Goal: Communication & Community: Share content

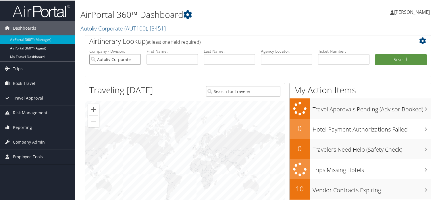
click at [135, 58] on input "Autoliv Corporate" at bounding box center [114, 58] width 51 height 11
click at [284, 57] on input "text" at bounding box center [286, 58] width 51 height 11
paste input "IVCHBE"
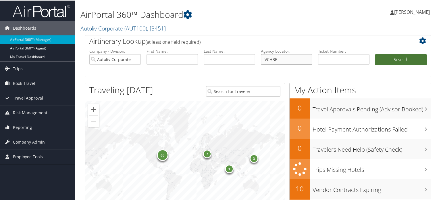
type input "IVCHBE"
click at [382, 61] on button "Search" at bounding box center [400, 58] width 51 height 11
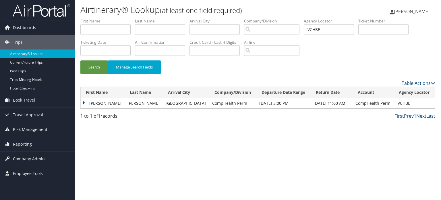
click at [83, 103] on td "[PERSON_NAME]" at bounding box center [103, 103] width 44 height 10
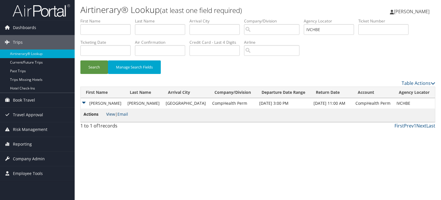
click at [111, 114] on link "View" at bounding box center [110, 113] width 9 height 5
click at [30, 142] on span "Reporting" at bounding box center [22, 144] width 19 height 14
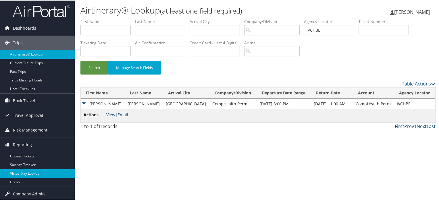
click at [32, 171] on link "Virtual Pay Lookup" at bounding box center [37, 172] width 75 height 9
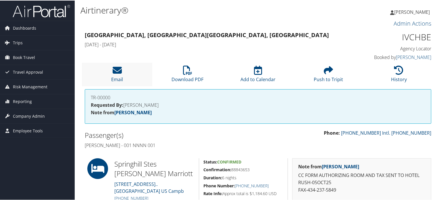
click at [122, 73] on li "Email" at bounding box center [117, 73] width 70 height 23
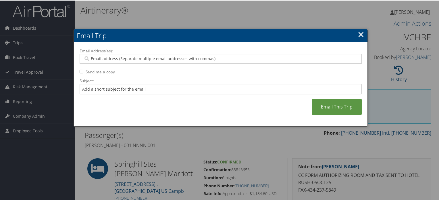
click at [129, 57] on input "Email Address(es):" at bounding box center [220, 58] width 275 height 6
paste input "DANA.SIRSTINS@COMPHEALTH.COM"
type input "DANA.SIRSTINS@COMPHEALTH.COM"
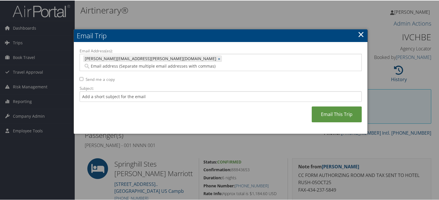
click at [199, 63] on input "Email Address(es):" at bounding box center [181, 66] width 197 height 6
paste input "SONYABOHON02@GMAIL.COM"
type input "SONYABOHON02@GMAIL.COM"
type input "DANA.SIRSTINS@COMPHEALTH.COM, SONYABOHON02@GMAIL.COM"
click at [155, 90] on input "Subject:" at bounding box center [221, 95] width 282 height 11
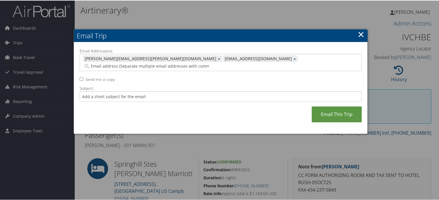
click at [359, 32] on link "×" at bounding box center [361, 33] width 7 height 11
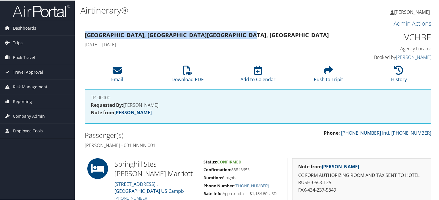
drag, startPoint x: 85, startPoint y: 34, endPoint x: 183, endPoint y: 34, distance: 98.5
click at [183, 34] on h3 "Lynchburg, VA Lynchburg, VA" at bounding box center [214, 34] width 258 height 8
copy strong "Lynchburg, VA Lynchburg, VA"
click at [117, 77] on link "Email" at bounding box center [117, 75] width 12 height 14
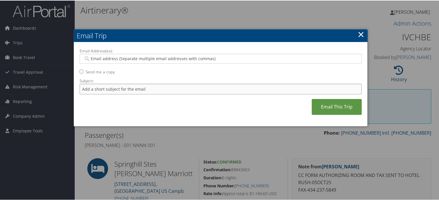
click at [137, 90] on input "Subject:" at bounding box center [221, 88] width 282 height 11
paste input "LYNCHBURG, VA LYNCHBURG, VA"
click at [80, 87] on input "LYNCHBURG, VA LYNCHBURG, VA" at bounding box center [221, 88] width 282 height 11
click at [191, 88] on input "SPRINGHILL SUITES LYNCHBURG, VA LYNCHBURG, VA" at bounding box center [221, 88] width 282 height 11
type input "SPRINGHILL SUITES LYNCHBURG, VA LYNCHBURG, VA HOTEL"
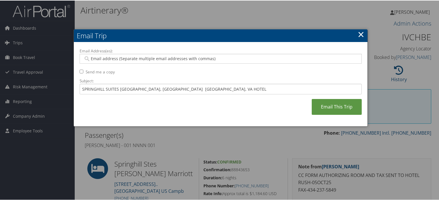
click at [157, 60] on input "Email Address(es):" at bounding box center [220, 58] width 275 height 6
paste input "SONYABOHON02@GMAIL.COM"
type input "SONYABOHON02@GMAIL.COM"
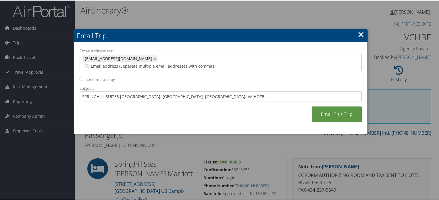
paste input "DANA.SIRSTINS@COMPHEALTH.COM"
type input "DANA.SIRSTINS@COMPHEALTH.COM"
type input "SONYABOHON02@GMAIL.COM, DANA.SIRSTINS@COMPHEALTH.COM"
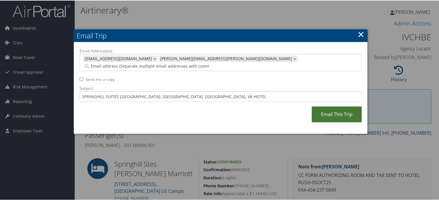
click at [333, 106] on link "Email This Trip" at bounding box center [337, 114] width 50 height 16
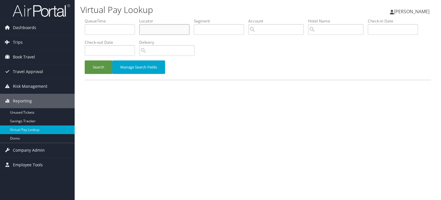
click at [159, 30] on input "text" at bounding box center [164, 29] width 50 height 11
paste input "IVCHBE"
type input "IVCHBE"
click at [99, 65] on button "Search" at bounding box center [99, 66] width 28 height 13
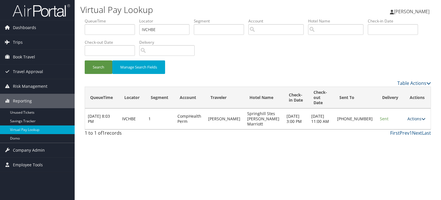
click at [422, 117] on icon at bounding box center [424, 119] width 4 height 4
click at [270, 172] on div "Virtual Pay Lookup Lingmi Hungyo Lingmi Hungyo My Settings Travel Agency Contac…" at bounding box center [258, 100] width 366 height 200
